Goal: Information Seeking & Learning: Learn about a topic

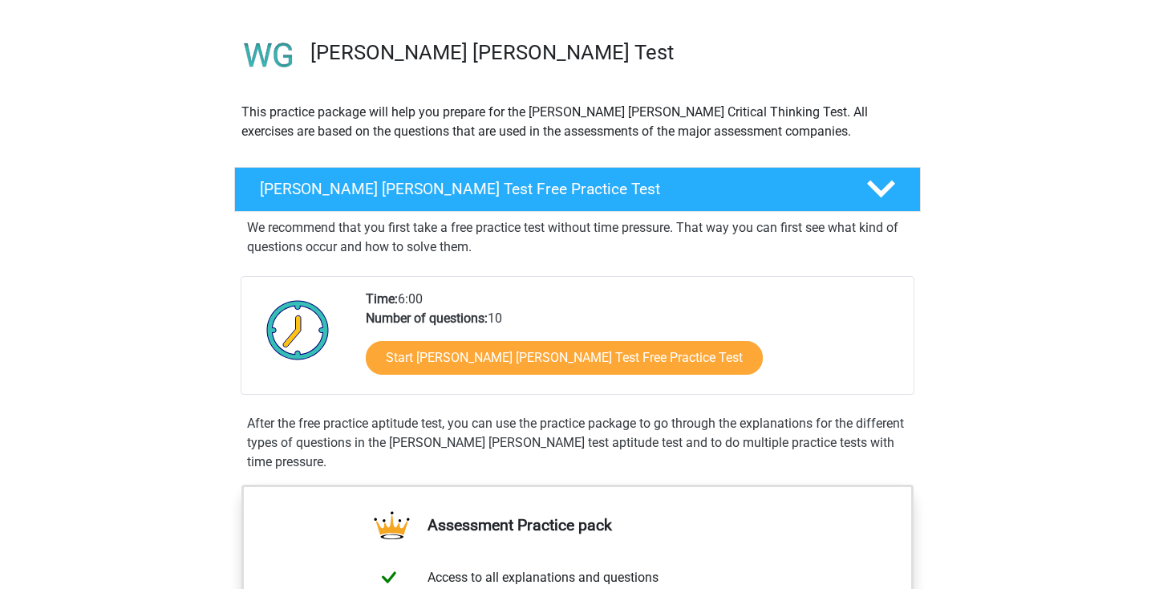
scroll to position [326, 0]
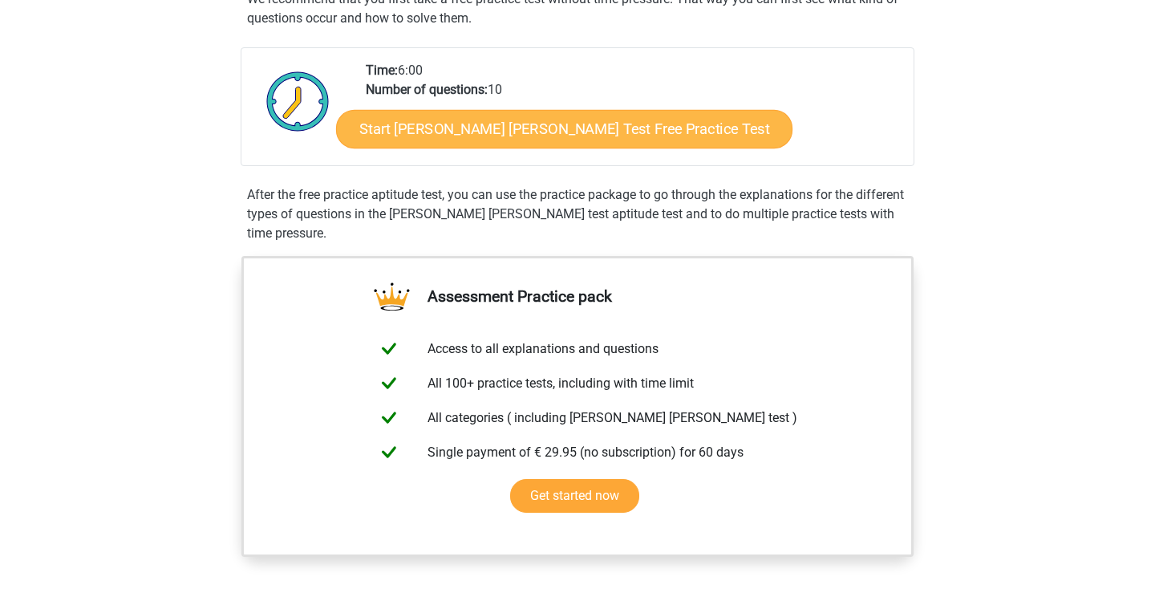
click at [506, 121] on link "Start Watson Glaser Test Free Practice Test" at bounding box center [564, 129] width 457 height 39
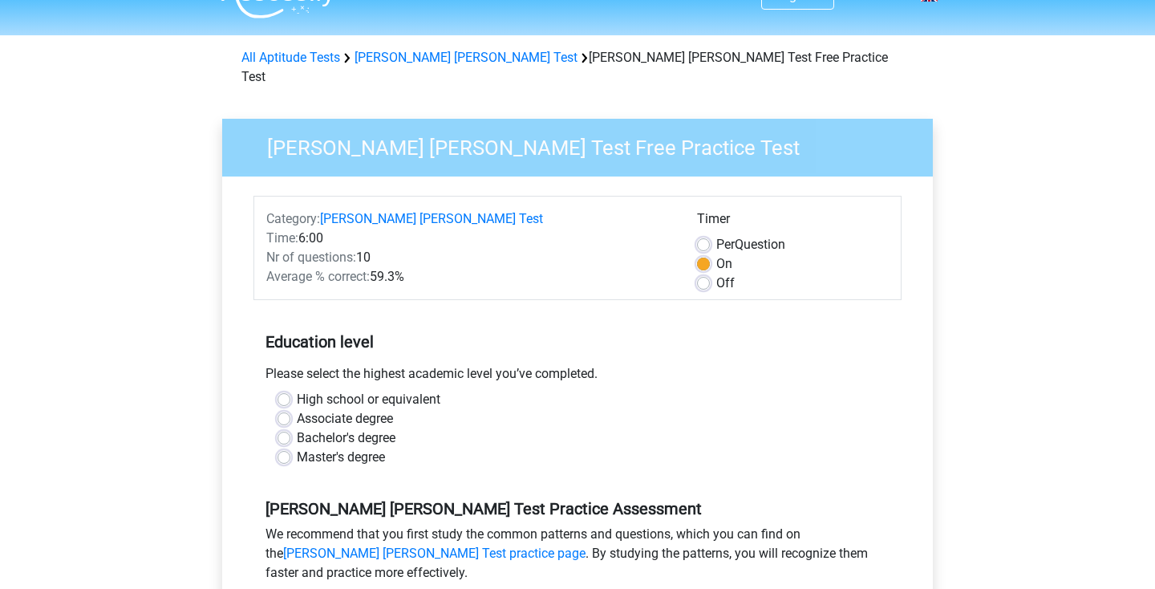
scroll to position [33, 0]
click at [297, 389] on label "High school or equivalent" at bounding box center [369, 398] width 144 height 19
click at [282, 389] on input "High school or equivalent" at bounding box center [284, 397] width 13 height 16
radio input "true"
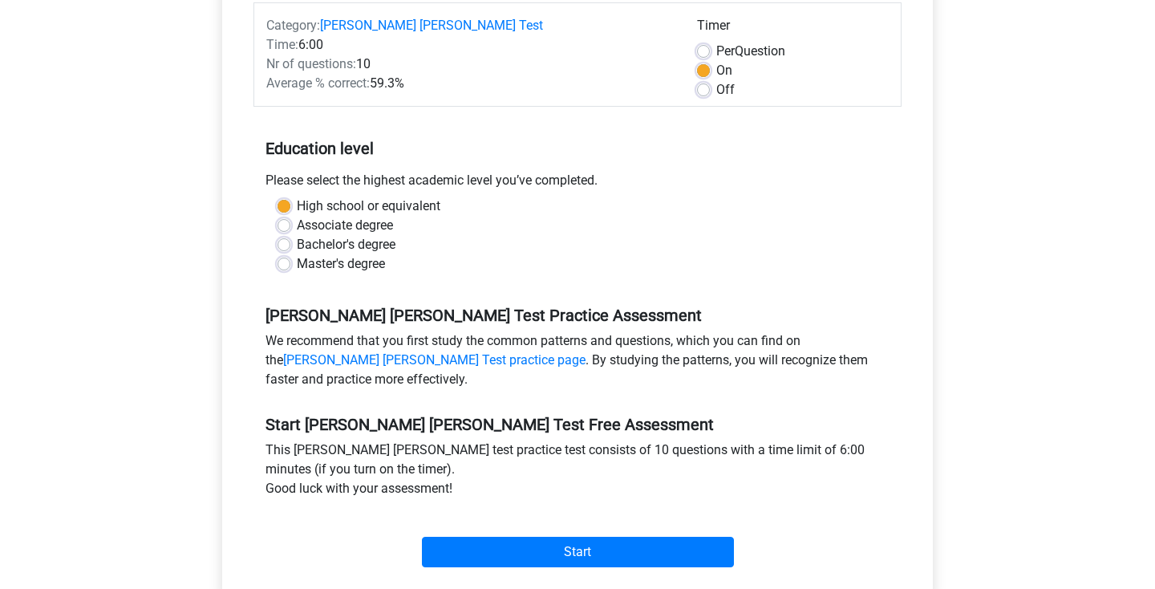
scroll to position [234, 0]
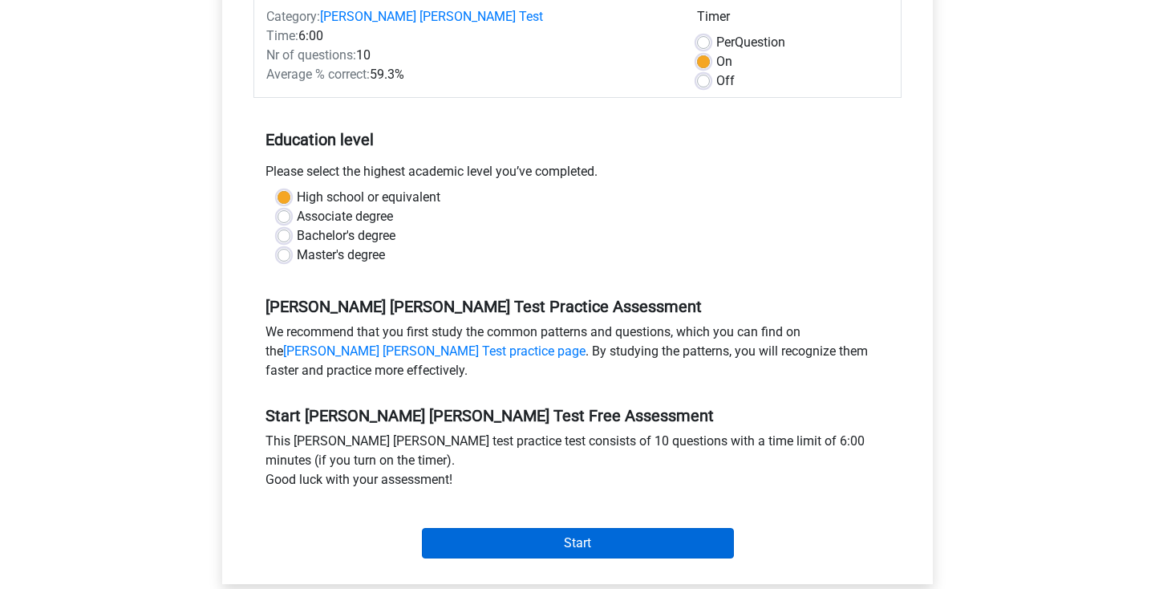
click at [534, 530] on input "Start" at bounding box center [578, 543] width 312 height 30
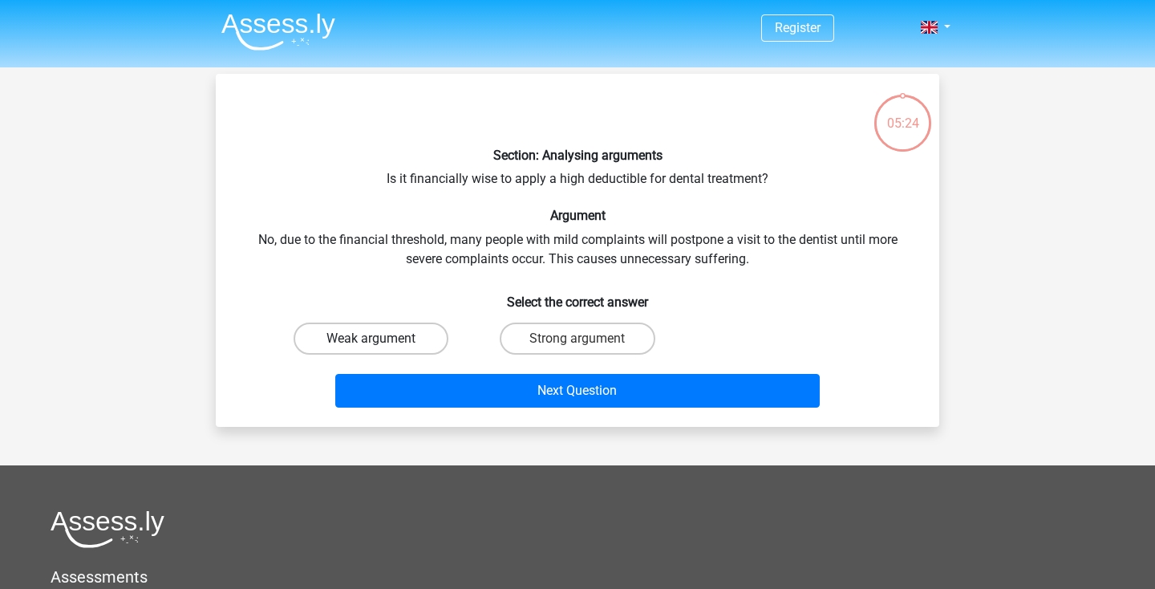
click at [428, 335] on label "Weak argument" at bounding box center [371, 339] width 155 height 32
click at [382, 339] on input "Weak argument" at bounding box center [376, 344] width 10 height 10
radio input "true"
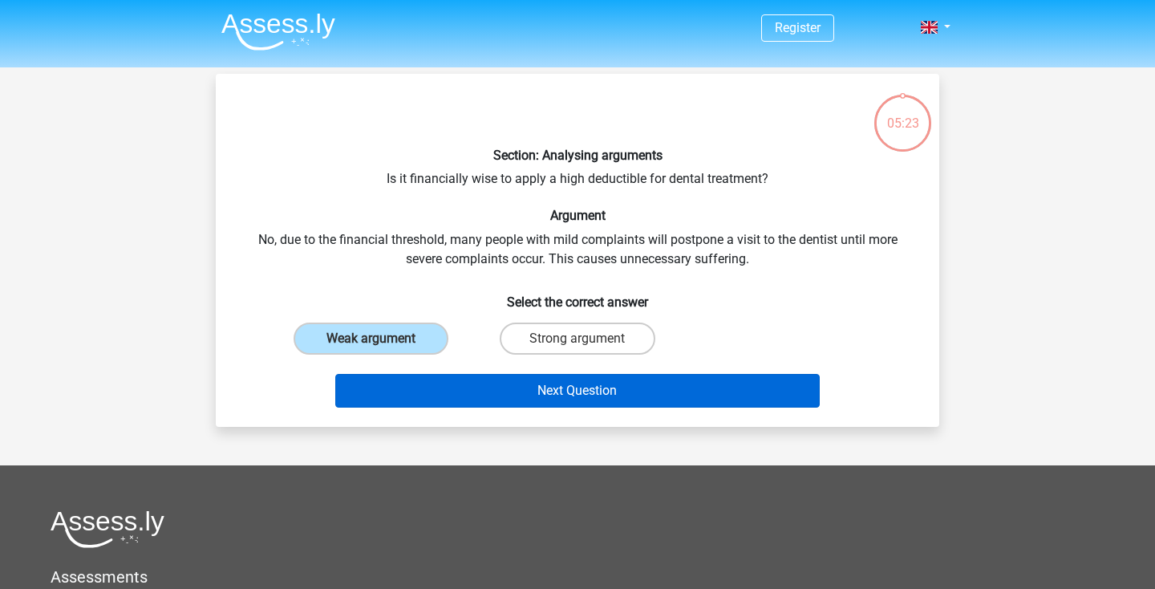
click at [509, 382] on button "Next Question" at bounding box center [577, 391] width 485 height 34
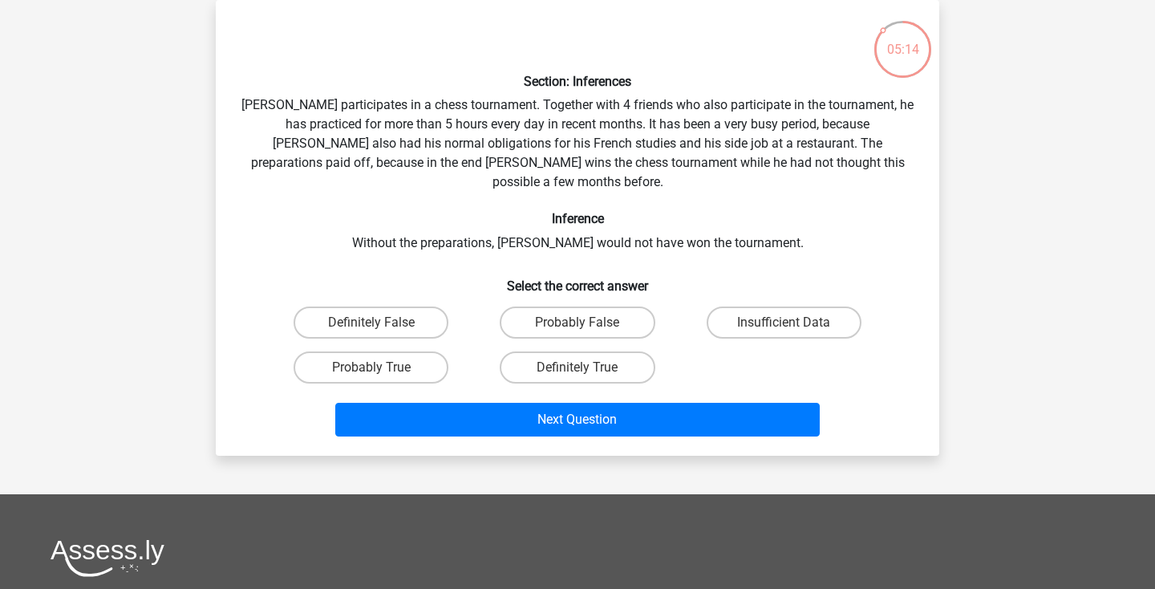
scroll to position [63, 0]
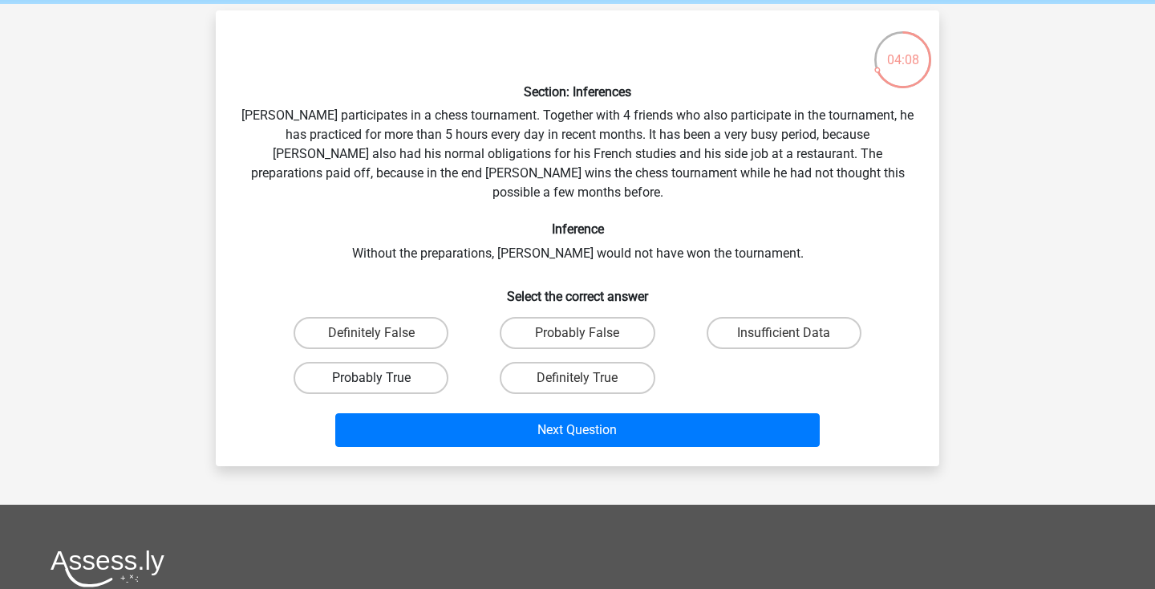
click at [436, 362] on label "Probably True" at bounding box center [371, 378] width 155 height 32
click at [382, 378] on input "Probably True" at bounding box center [376, 383] width 10 height 10
radio input "true"
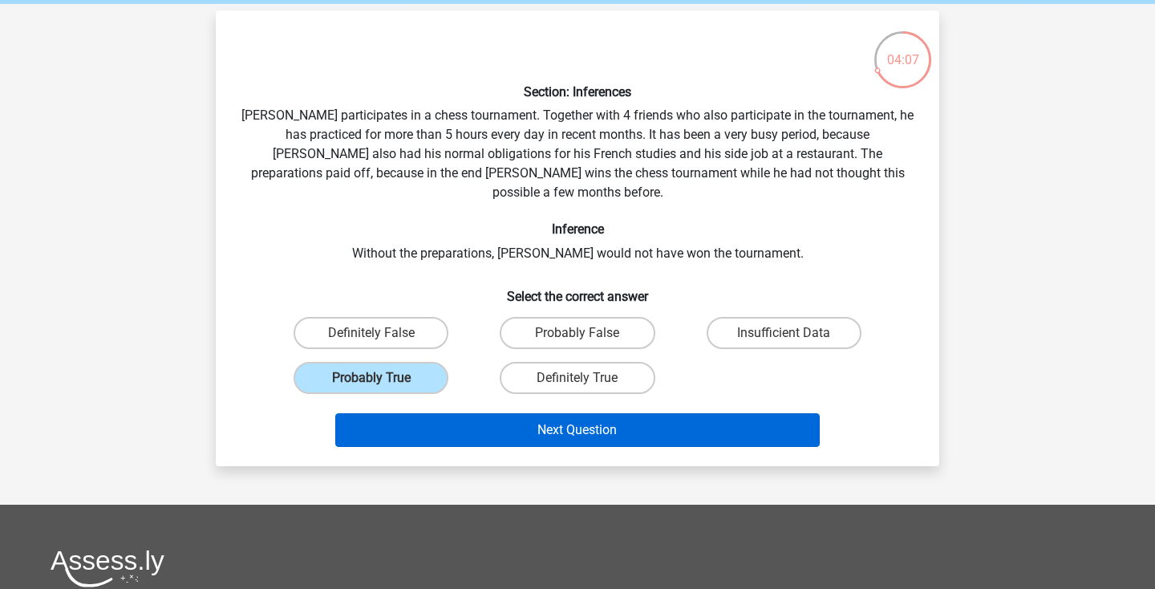
click at [557, 413] on button "Next Question" at bounding box center [577, 430] width 485 height 34
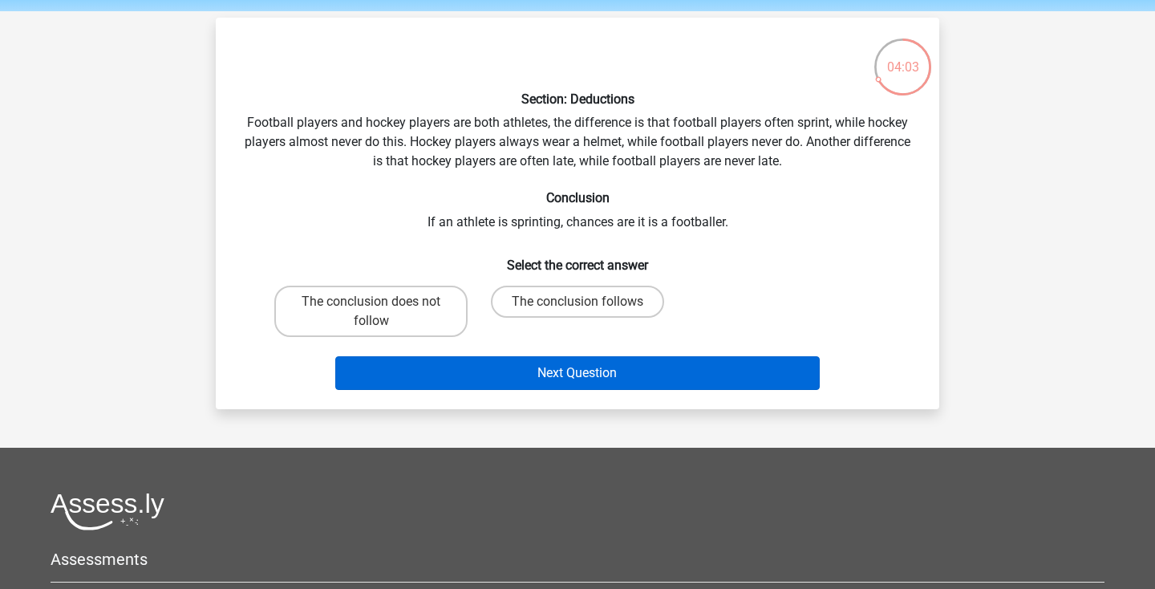
scroll to position [50, 0]
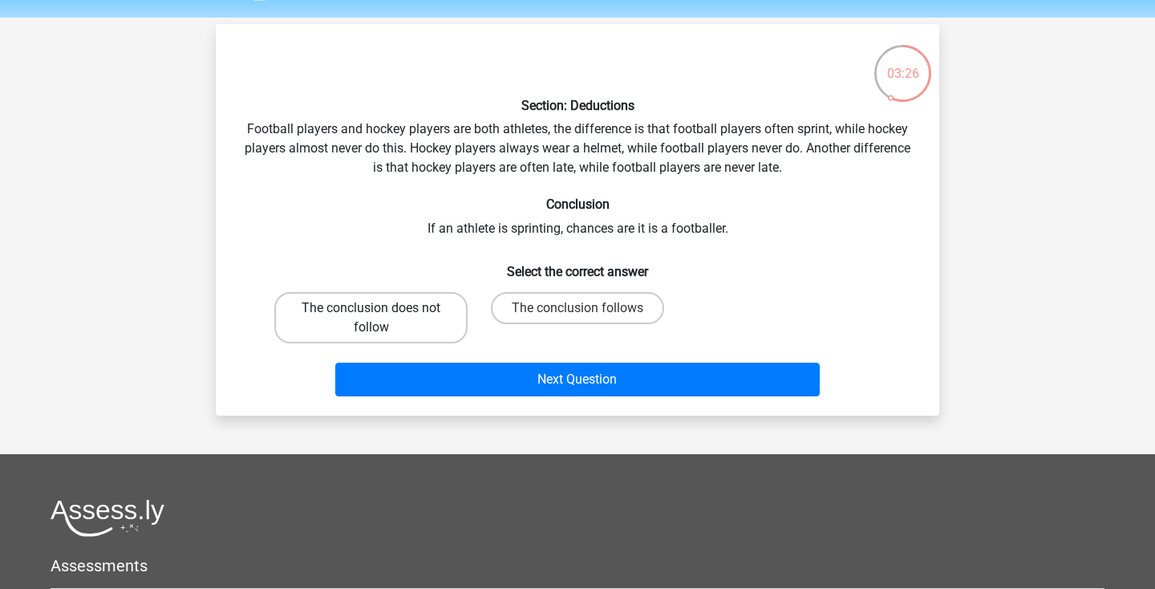
click at [449, 325] on label "The conclusion does not follow" at bounding box center [370, 317] width 193 height 51
click at [382, 319] on input "The conclusion does not follow" at bounding box center [376, 313] width 10 height 10
radio input "true"
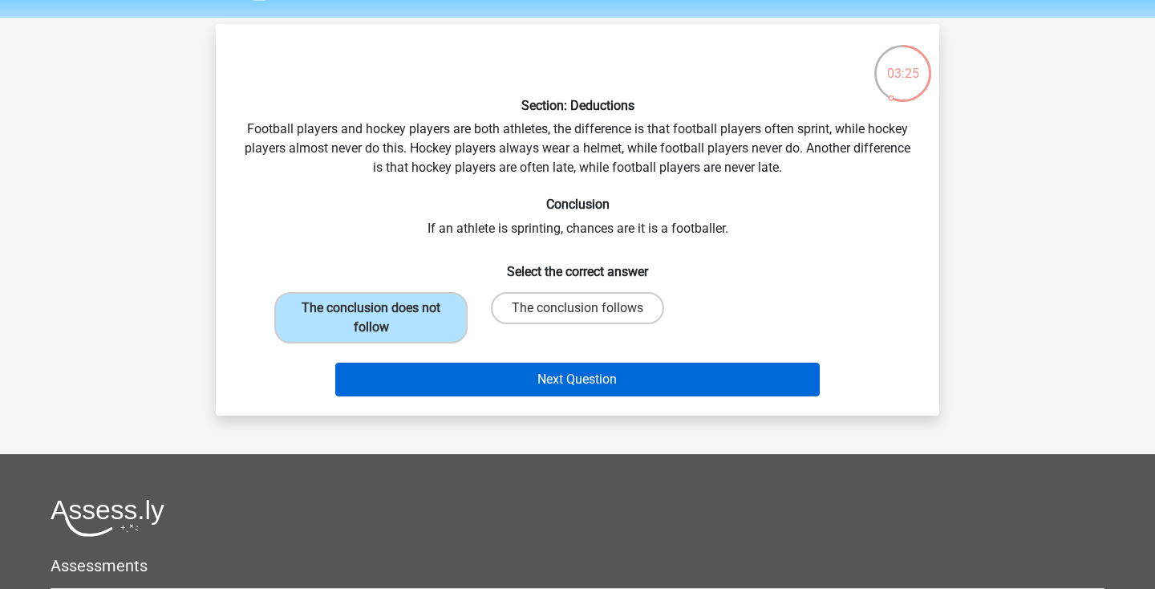
click at [549, 384] on button "Next Question" at bounding box center [577, 380] width 485 height 34
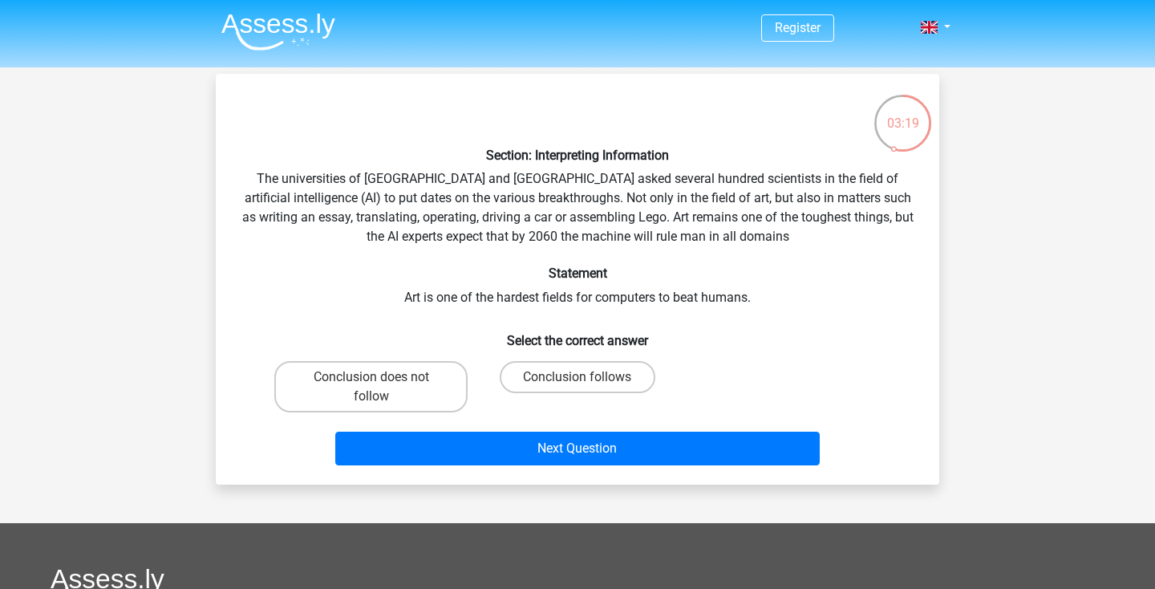
scroll to position [0, 0]
click at [424, 389] on label "Conclusion does not follow" at bounding box center [370, 386] width 193 height 51
click at [382, 388] on input "Conclusion does not follow" at bounding box center [376, 382] width 10 height 10
radio input "true"
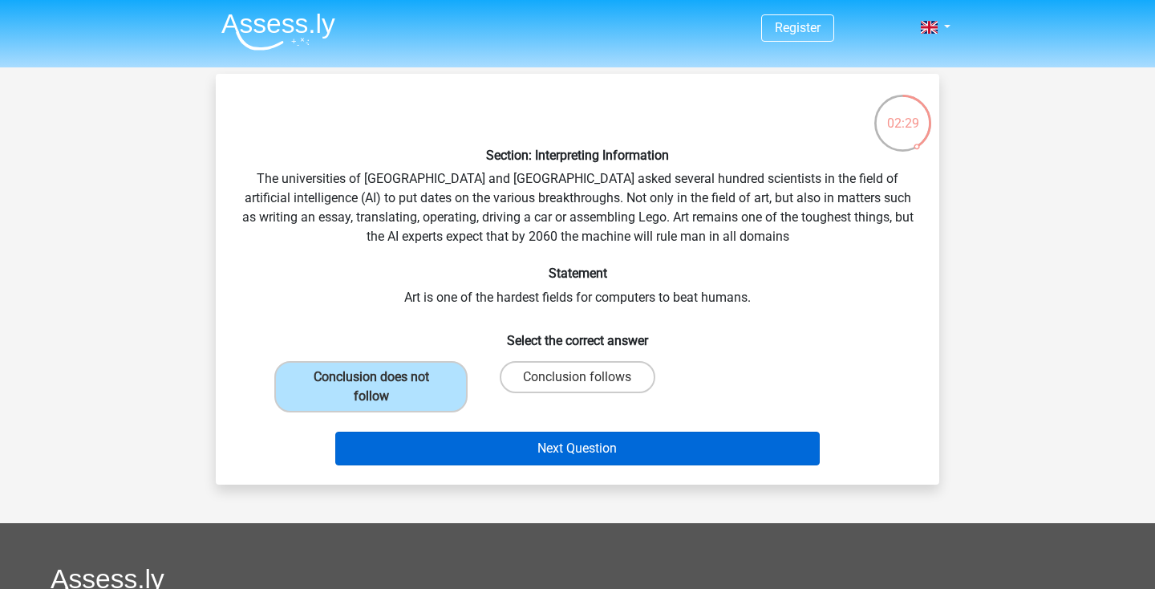
click at [560, 442] on button "Next Question" at bounding box center [577, 449] width 485 height 34
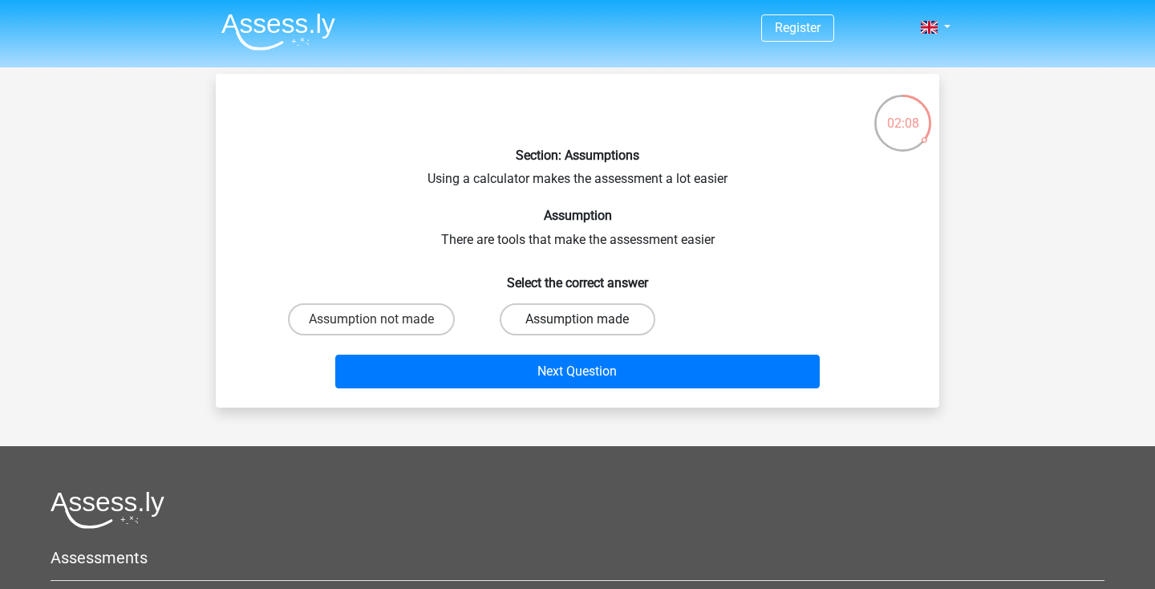
click at [546, 325] on label "Assumption made" at bounding box center [577, 319] width 155 height 32
click at [578, 325] on input "Assumption made" at bounding box center [583, 324] width 10 height 10
radio input "true"
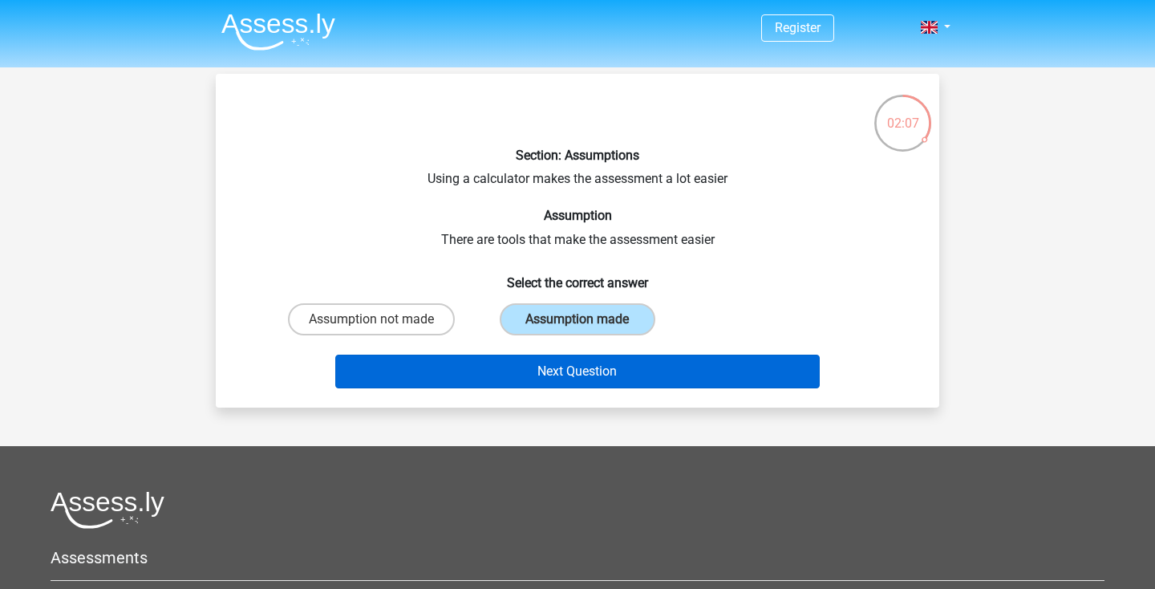
click at [558, 374] on button "Next Question" at bounding box center [577, 372] width 485 height 34
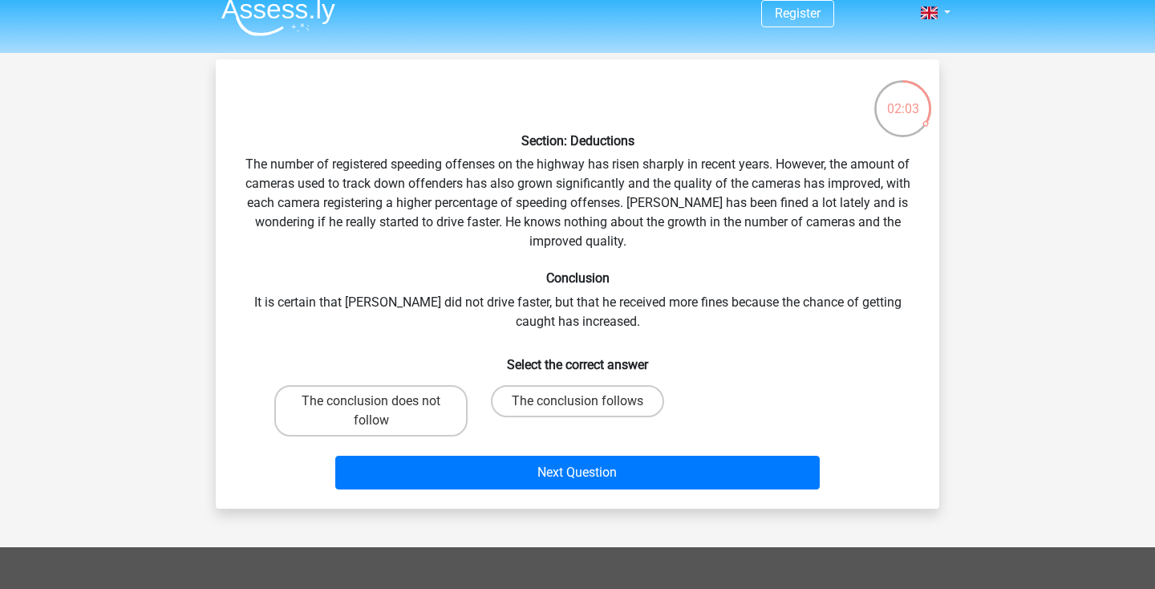
scroll to position [6, 0]
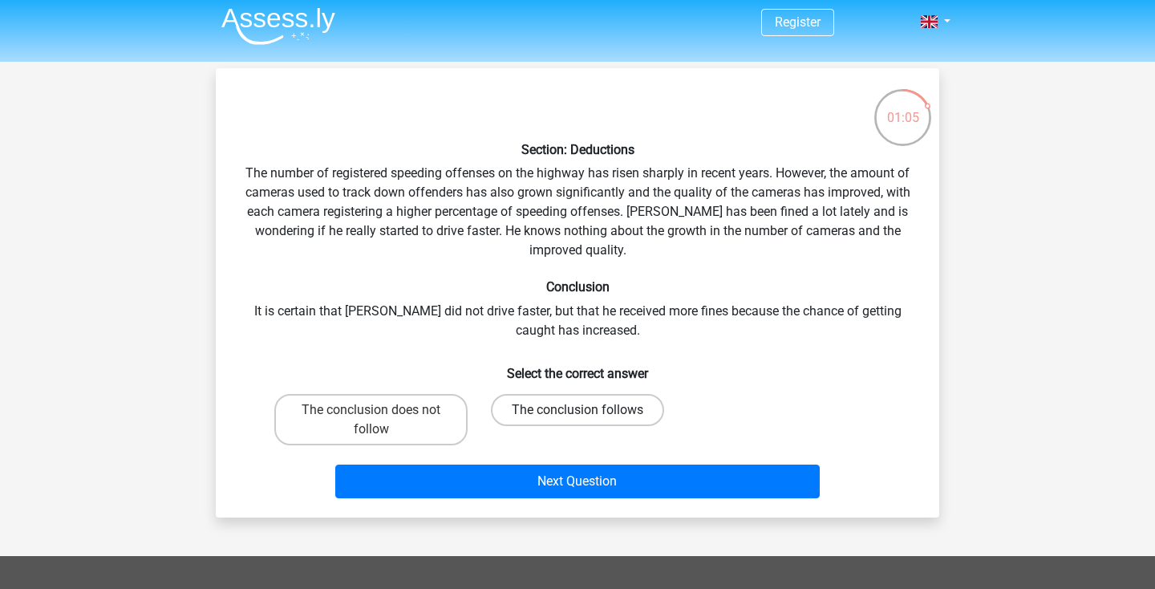
click at [520, 408] on label "The conclusion follows" at bounding box center [577, 410] width 173 height 32
click at [578, 410] on input "The conclusion follows" at bounding box center [583, 415] width 10 height 10
radio input "true"
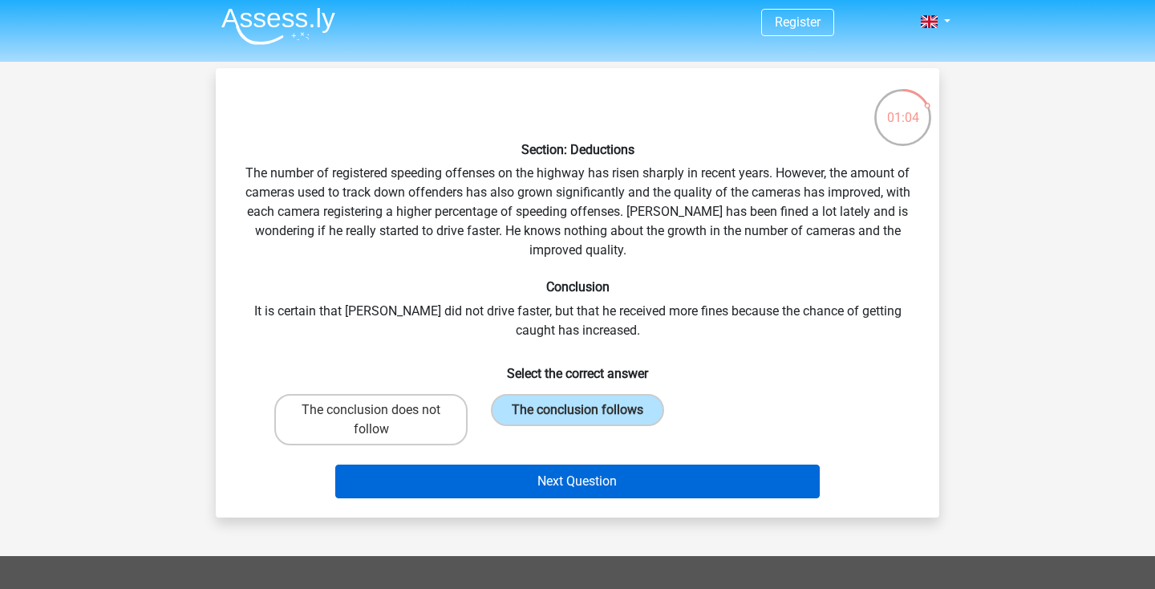
click at [543, 483] on button "Next Question" at bounding box center [577, 482] width 485 height 34
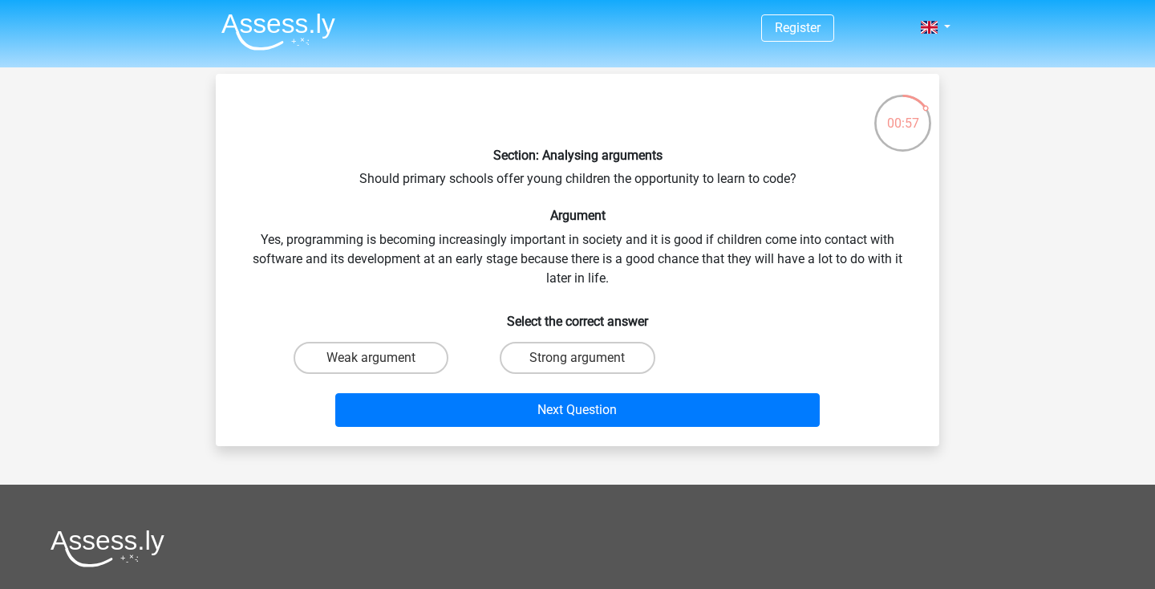
scroll to position [0, 0]
click at [595, 339] on div "Strong argument" at bounding box center [577, 357] width 206 height 45
click at [595, 367] on label "Strong argument" at bounding box center [577, 358] width 155 height 32
click at [588, 367] on input "Strong argument" at bounding box center [583, 363] width 10 height 10
radio input "true"
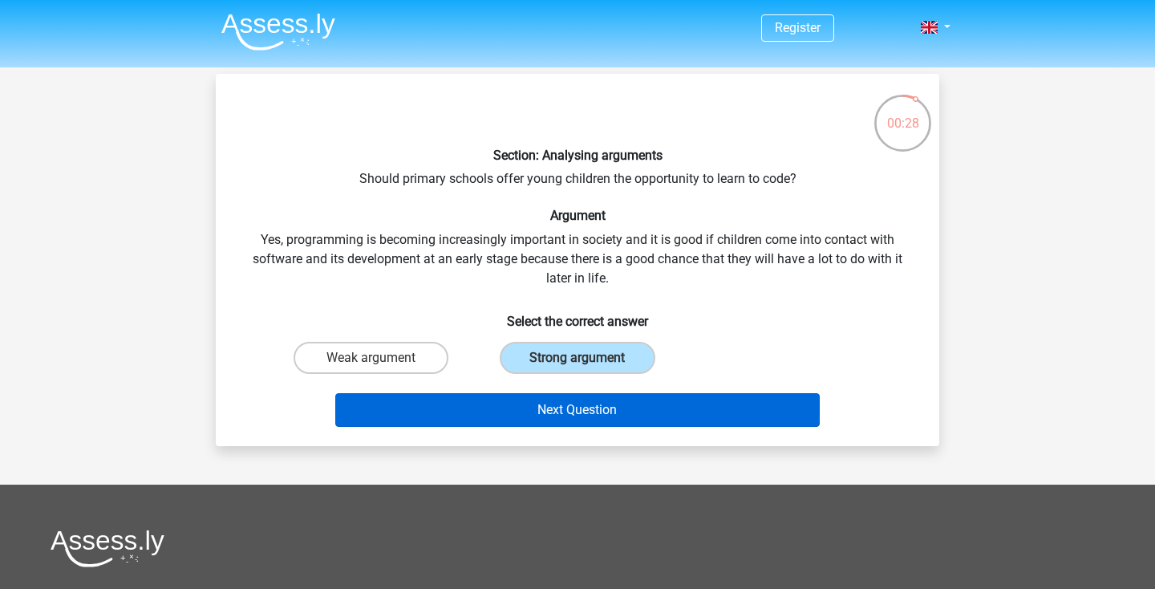
click at [604, 412] on button "Next Question" at bounding box center [577, 410] width 485 height 34
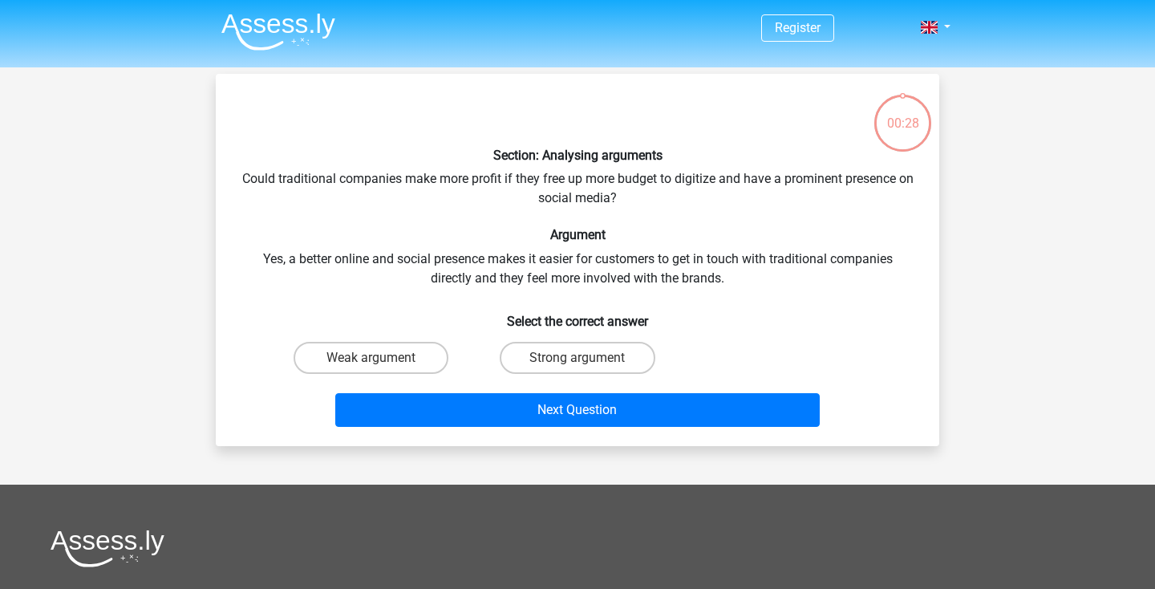
scroll to position [74, 0]
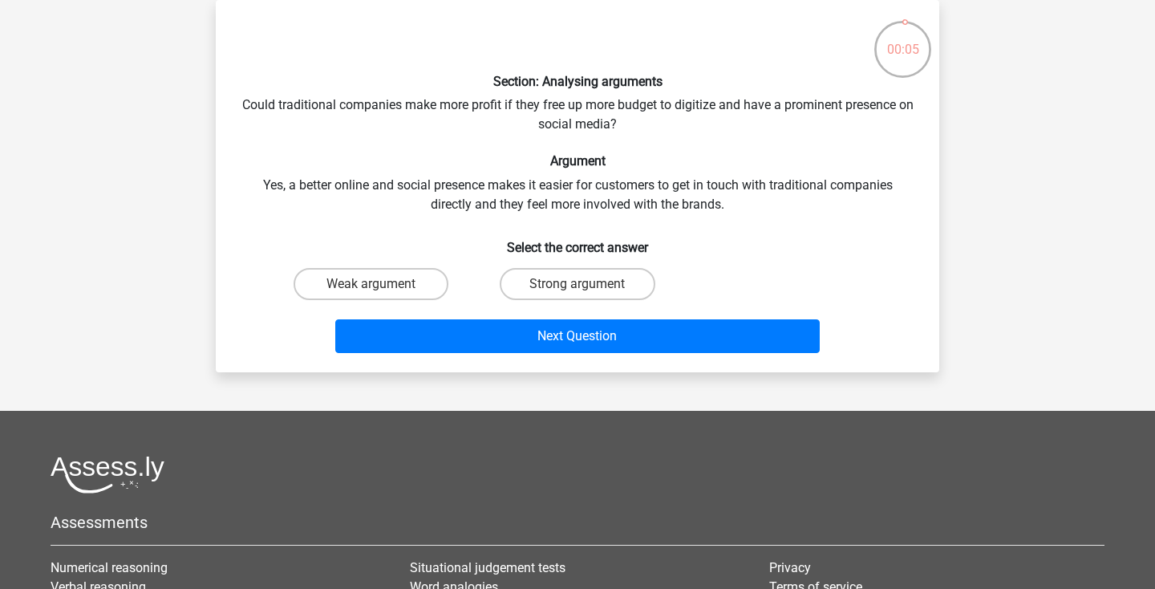
click at [582, 286] on input "Strong argument" at bounding box center [583, 289] width 10 height 10
radio input "true"
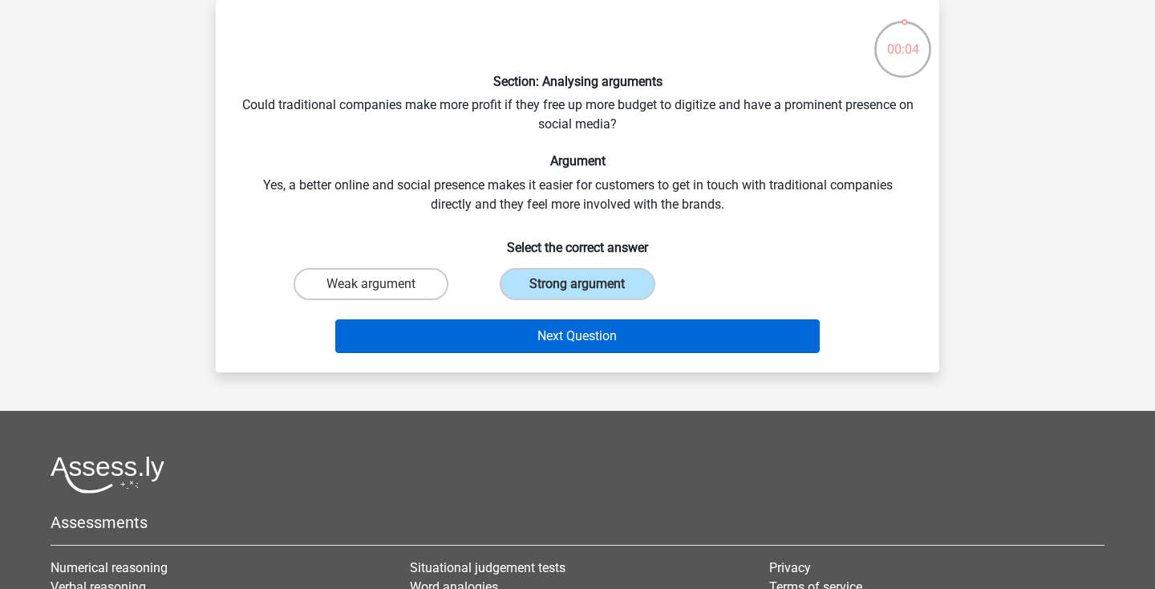
click at [611, 323] on button "Next Question" at bounding box center [577, 336] width 485 height 34
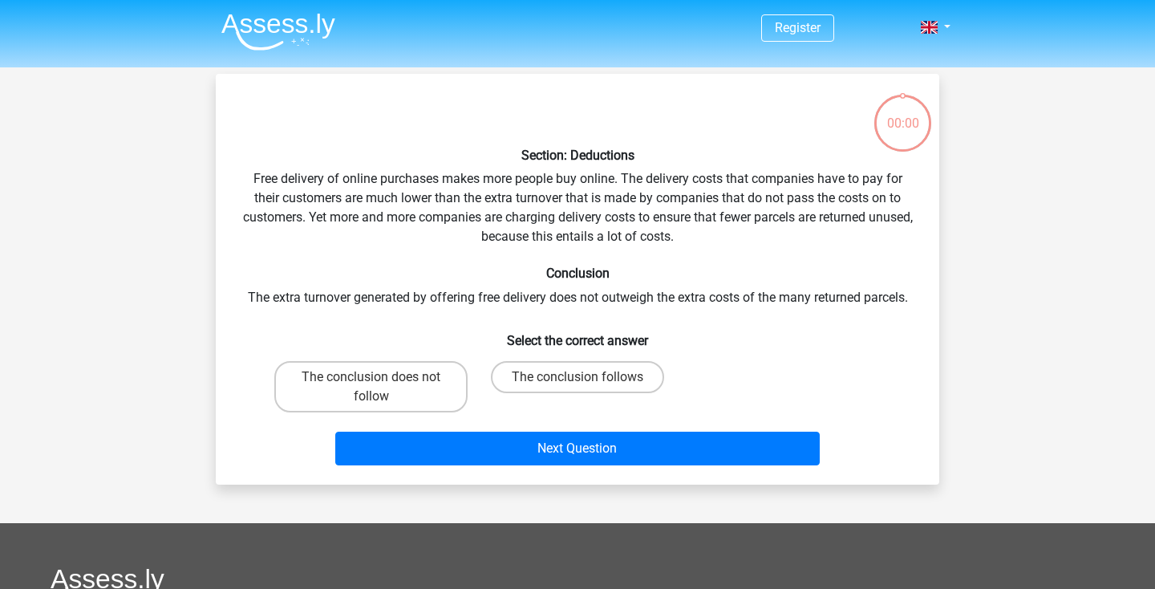
scroll to position [74, 0]
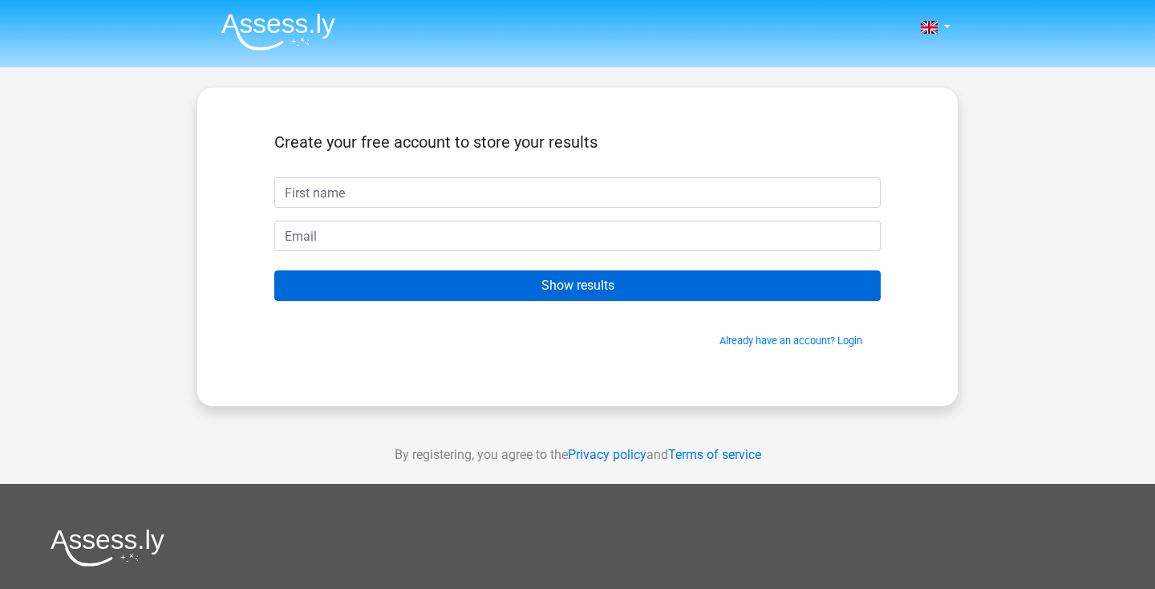
click at [639, 293] on input "Show results" at bounding box center [577, 285] width 607 height 30
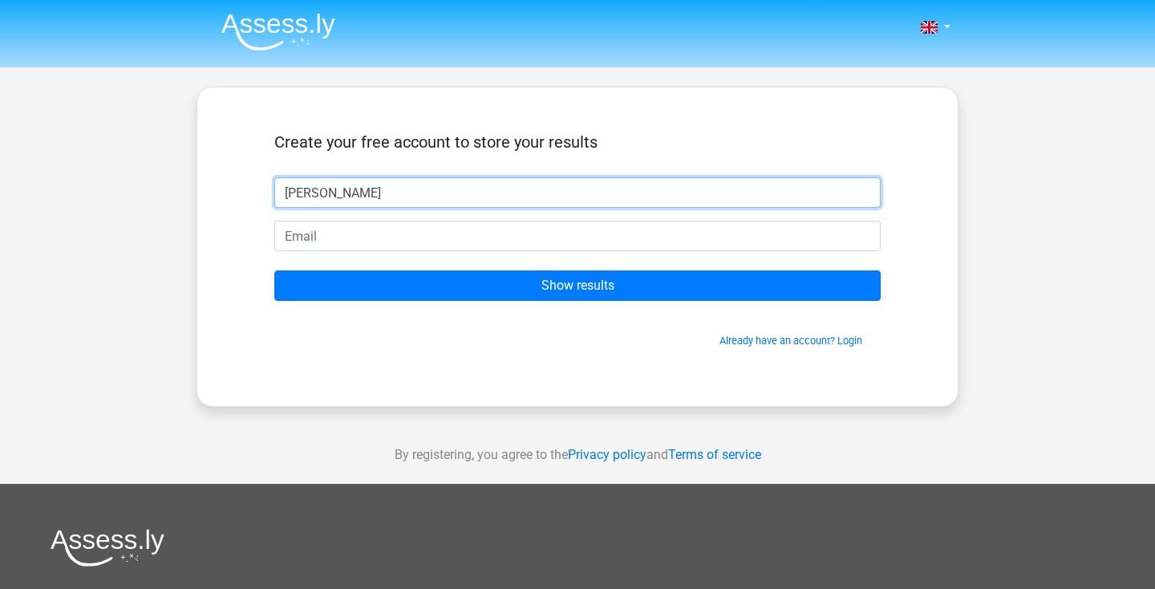
type input "jude walker"
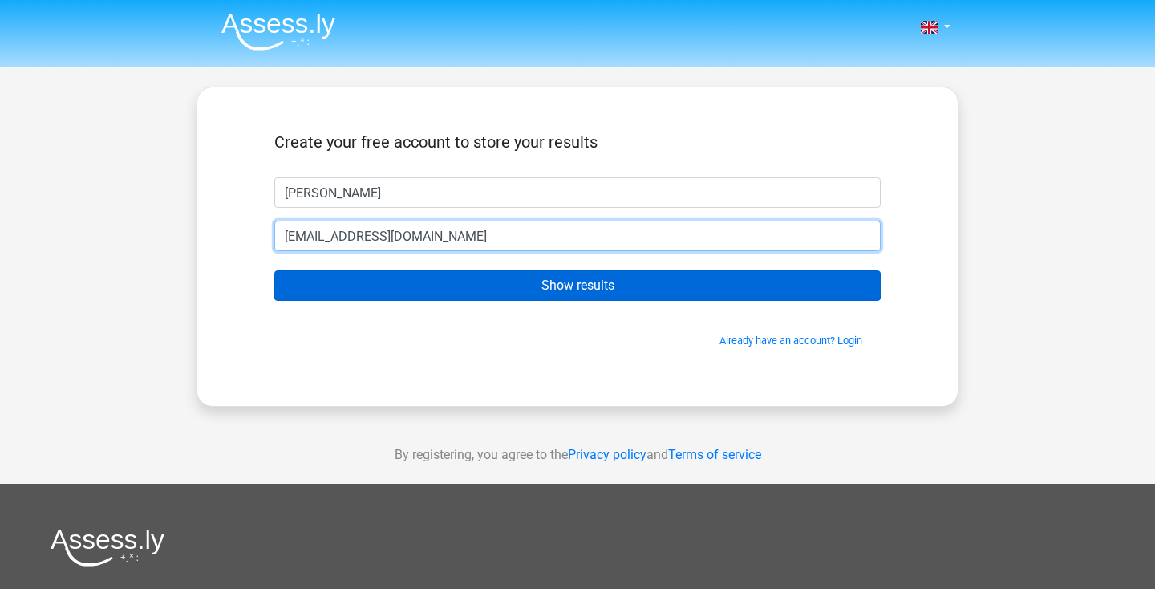
type input "judejjw@gmail.com"
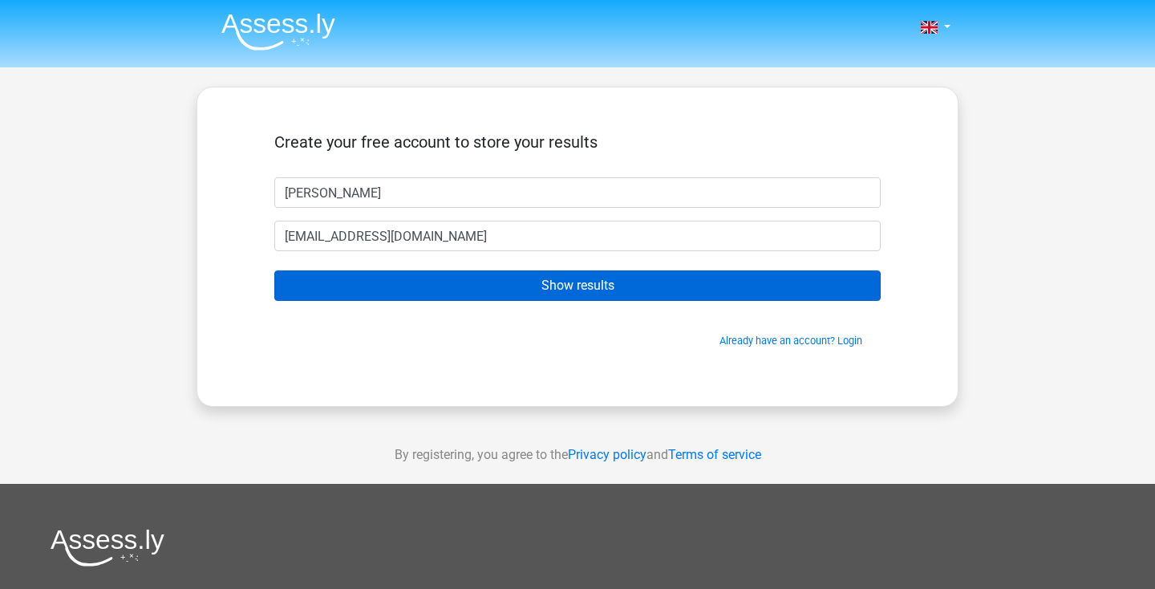
click at [581, 282] on input "Show results" at bounding box center [577, 285] width 607 height 30
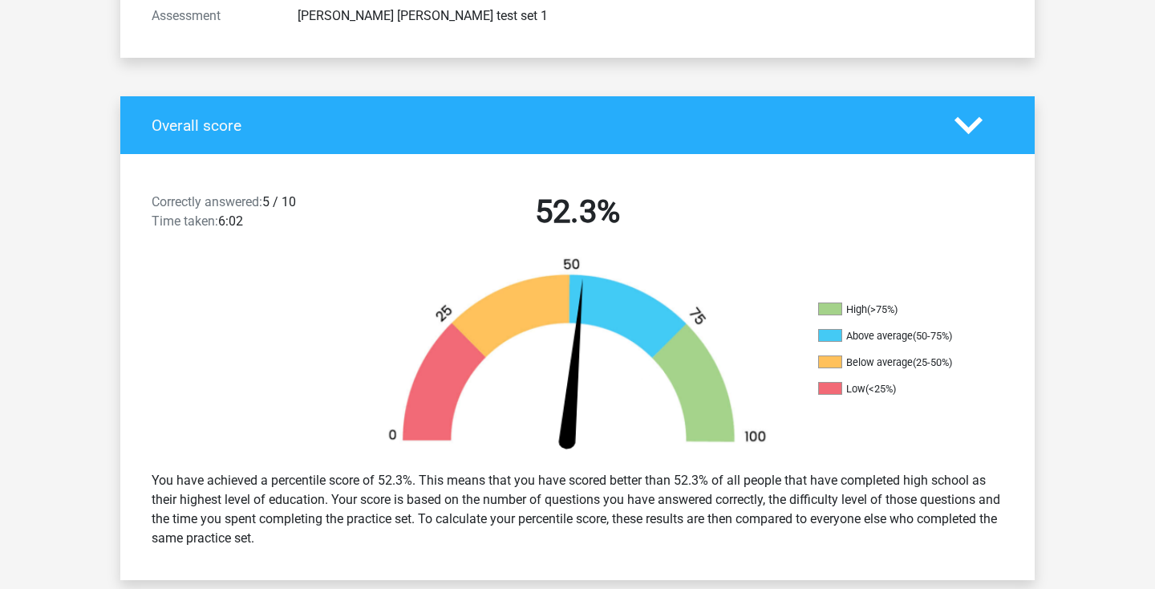
scroll to position [302, 0]
